Goal: Transaction & Acquisition: Purchase product/service

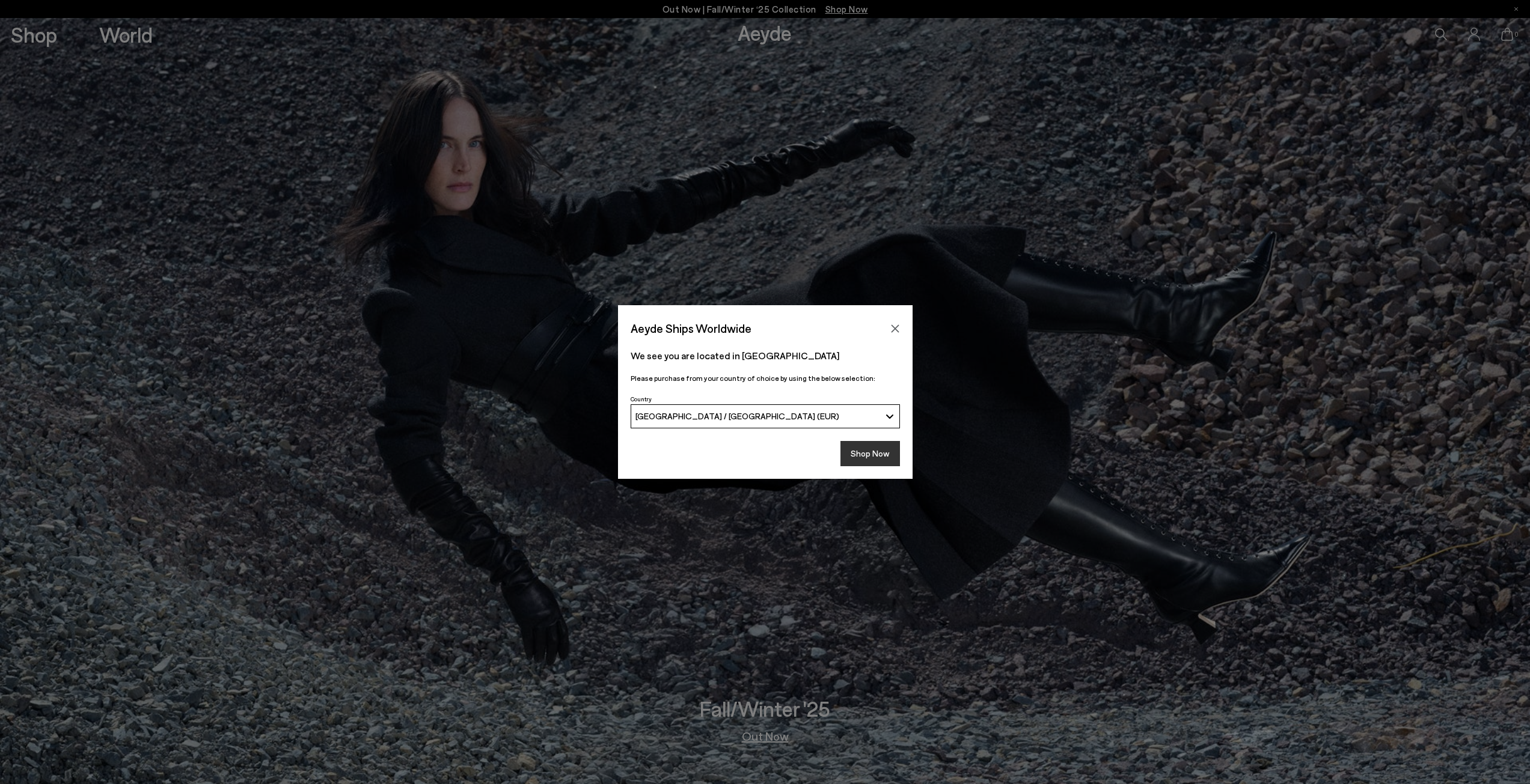
click at [884, 452] on button "Shop Now" at bounding box center [870, 453] width 60 height 25
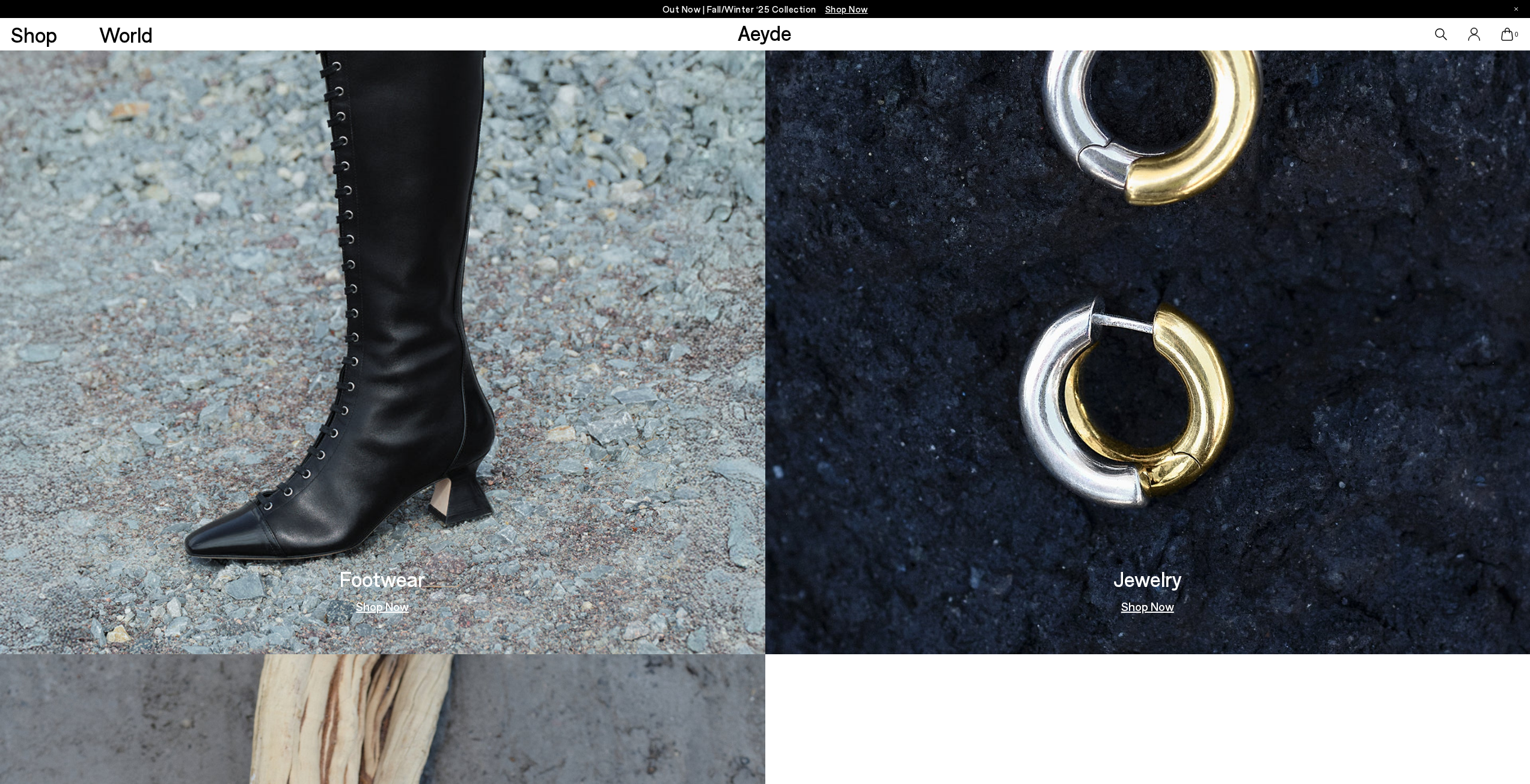
scroll to position [1202, 0]
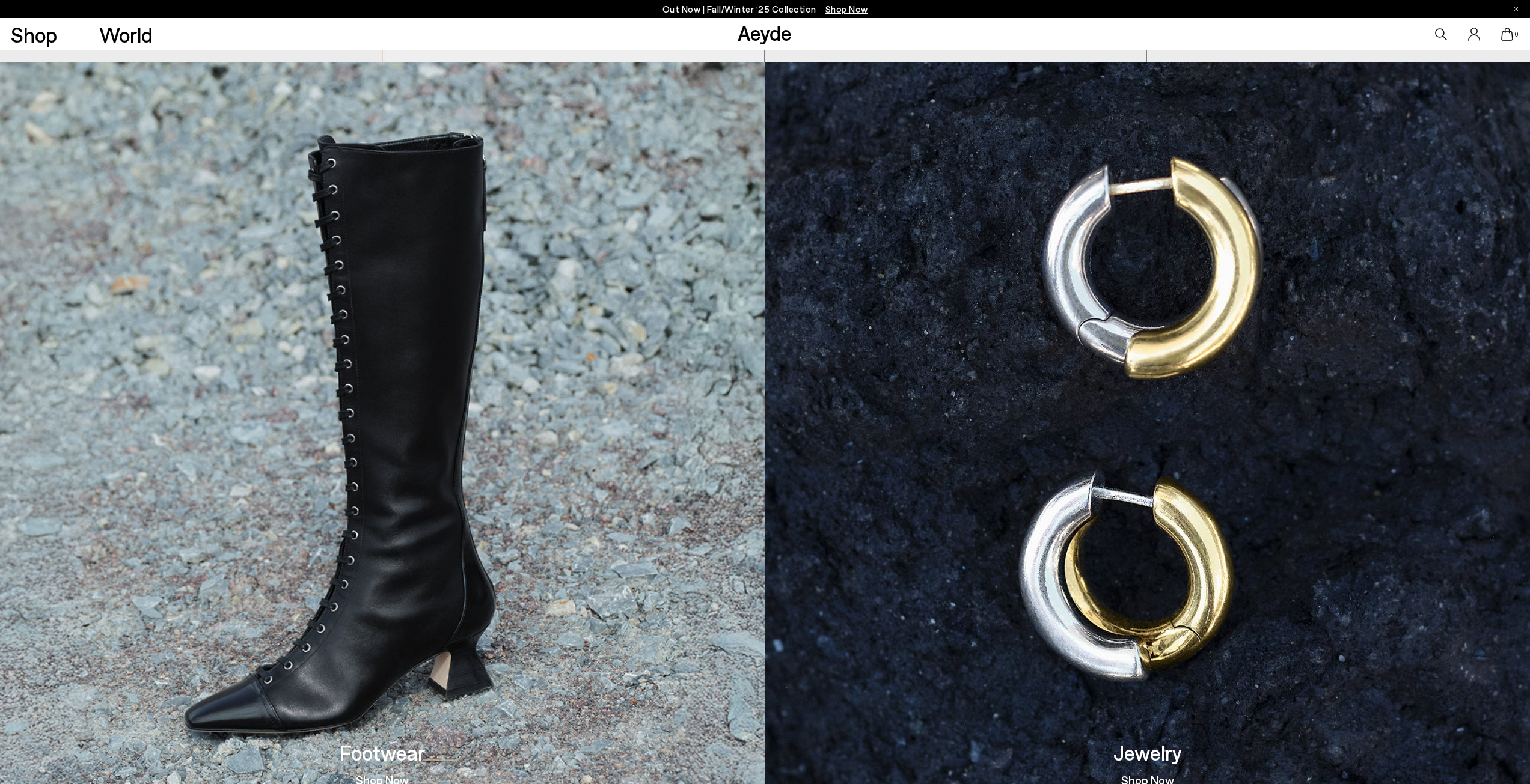
click at [432, 545] on img at bounding box center [382, 444] width 765 height 766
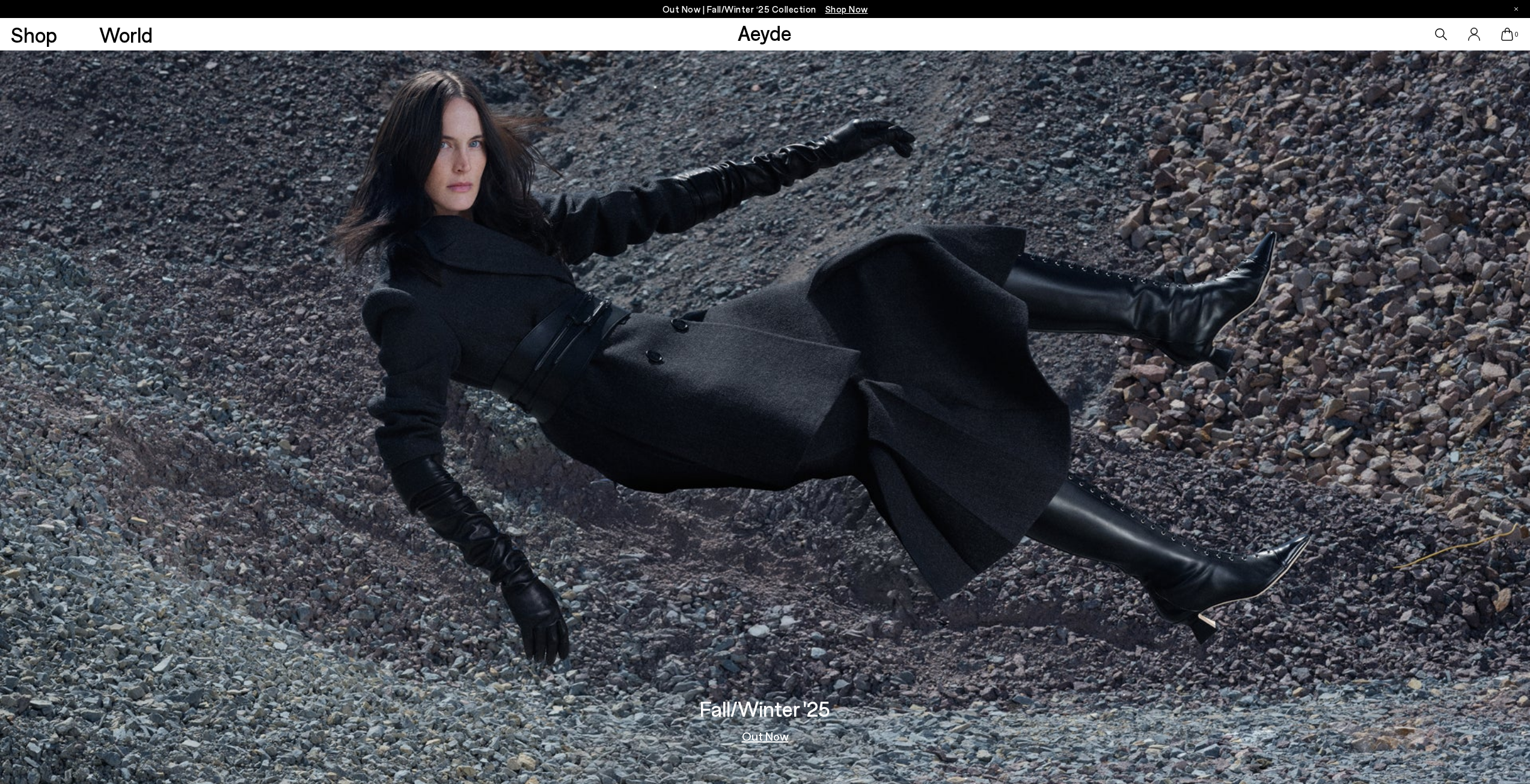
scroll to position [1202, 0]
